Goal: Information Seeking & Learning: Find specific fact

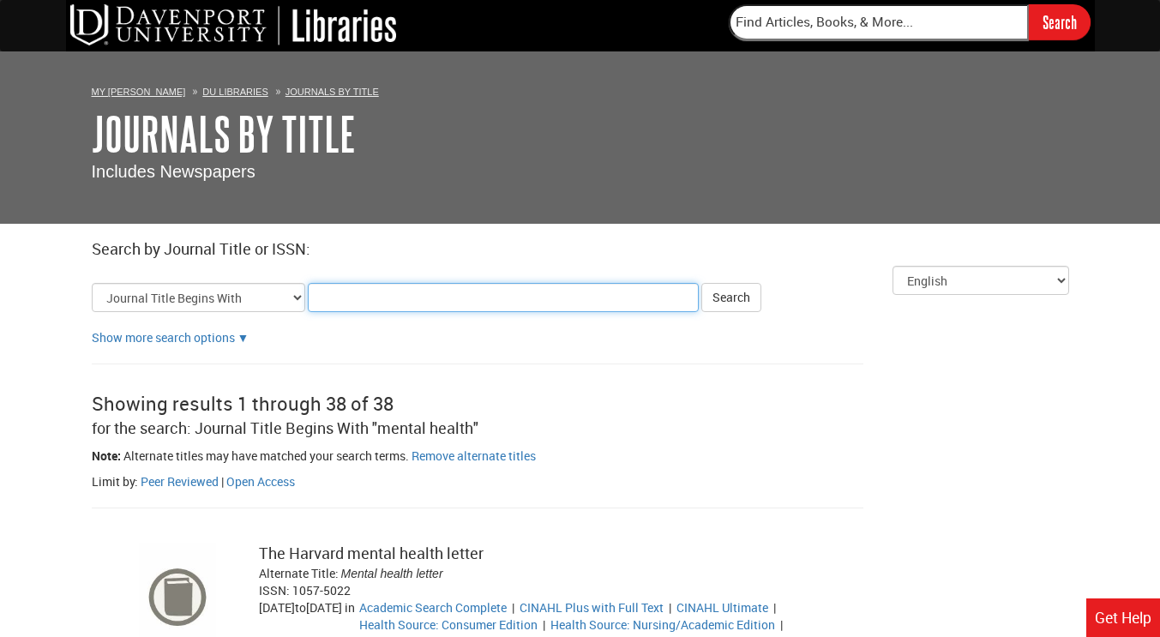
click at [431, 292] on input "Title Search Criteria" at bounding box center [503, 297] width 391 height 29
type input "Medical Referral form"
click button "Search" at bounding box center [731, 297] width 60 height 29
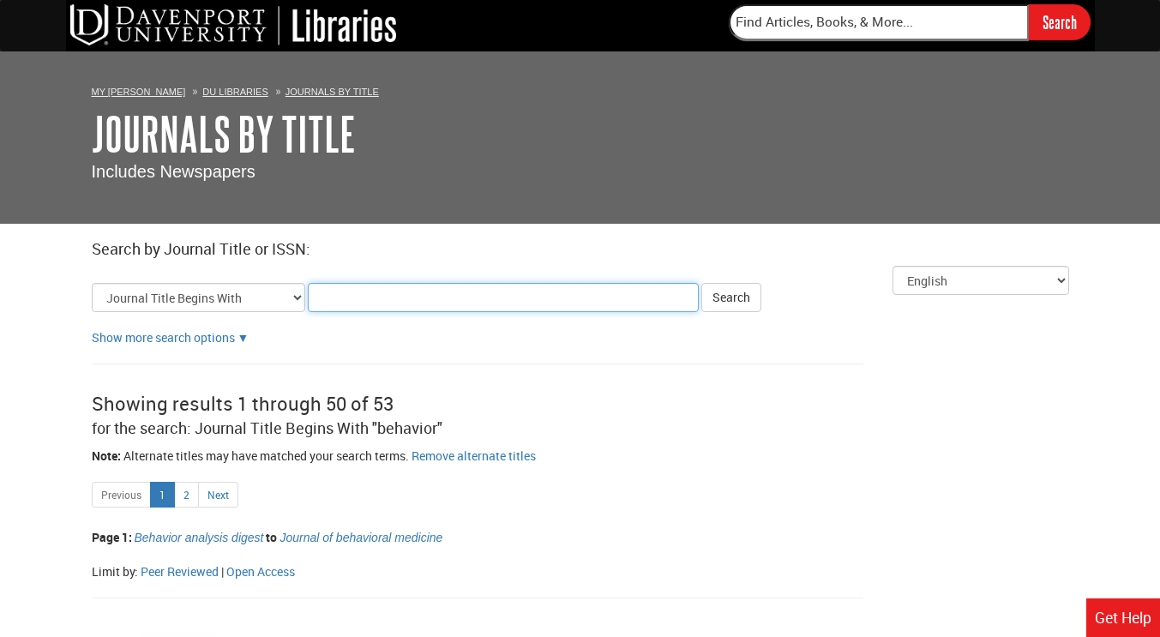
click at [351, 294] on input "Title Search Criteria" at bounding box center [503, 297] width 391 height 29
type input "Medical Referral form"
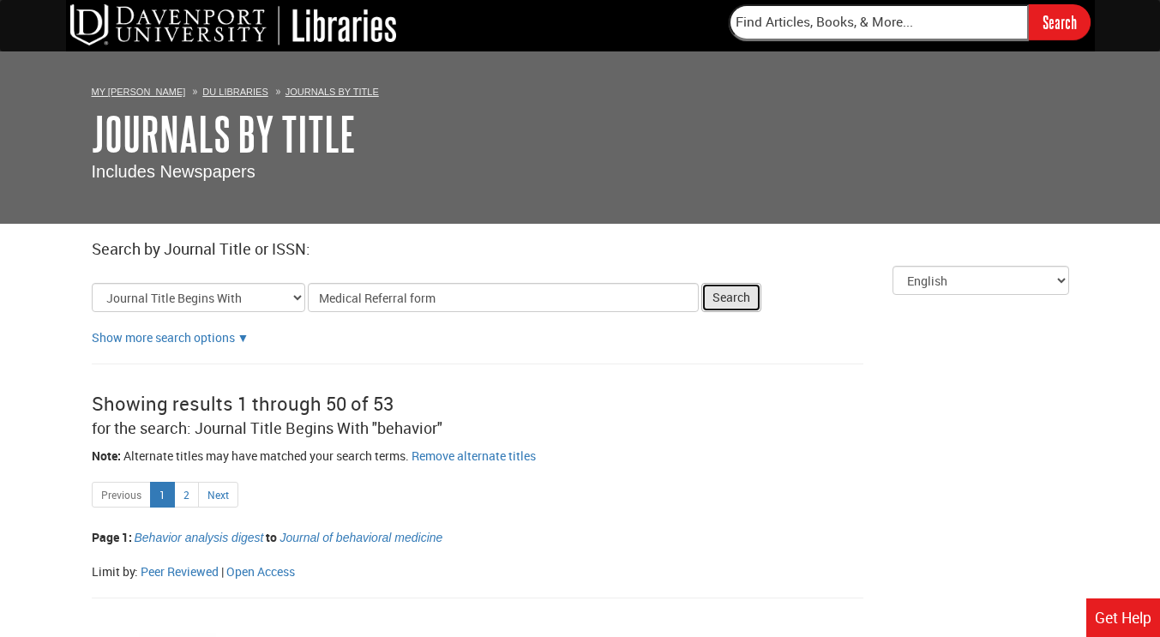
click at [724, 293] on button "Search" at bounding box center [731, 297] width 60 height 29
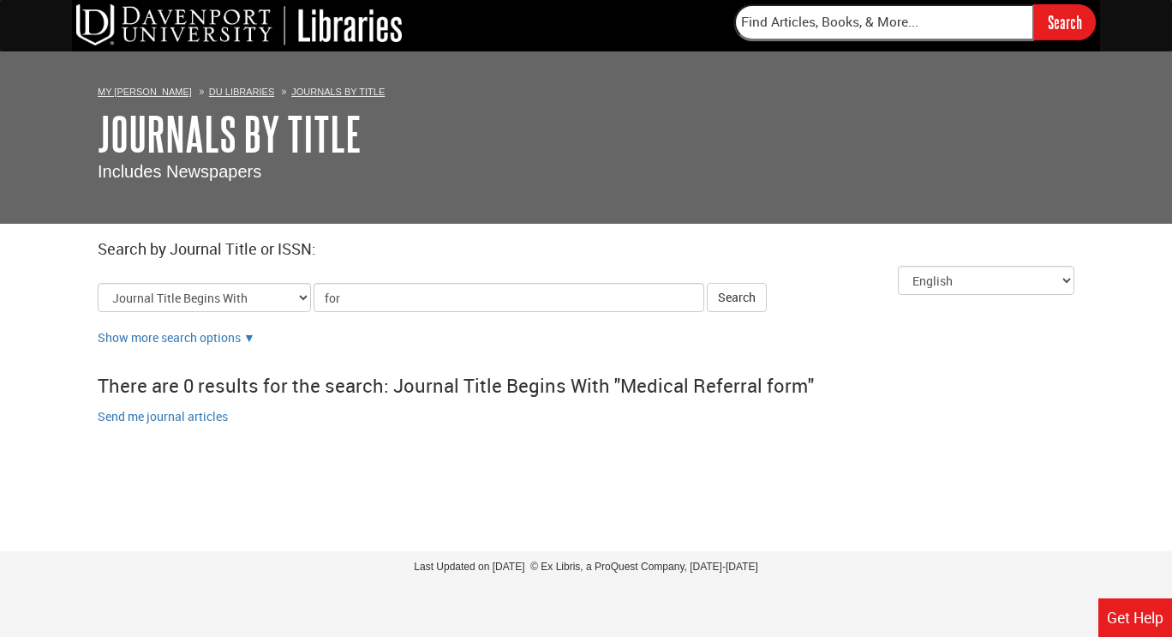
type input "form"
click button "Search" at bounding box center [737, 297] width 60 height 29
